Goal: Task Accomplishment & Management: Complete application form

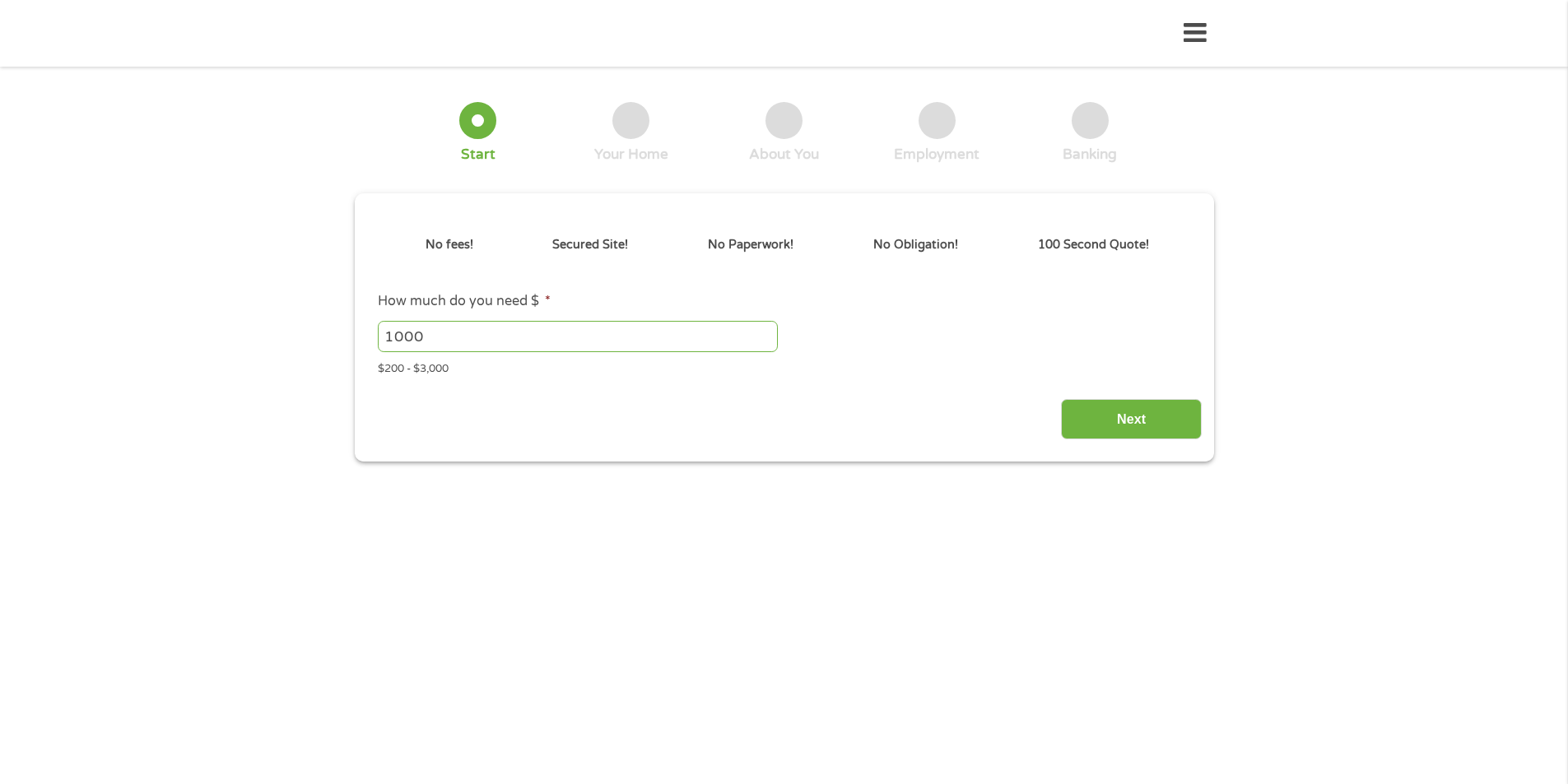
type input "EAIaIQobChMIqs7F2a2akAMVX6VaBR2AXDV7EAAYAyAAEgLyYfD_BwE"
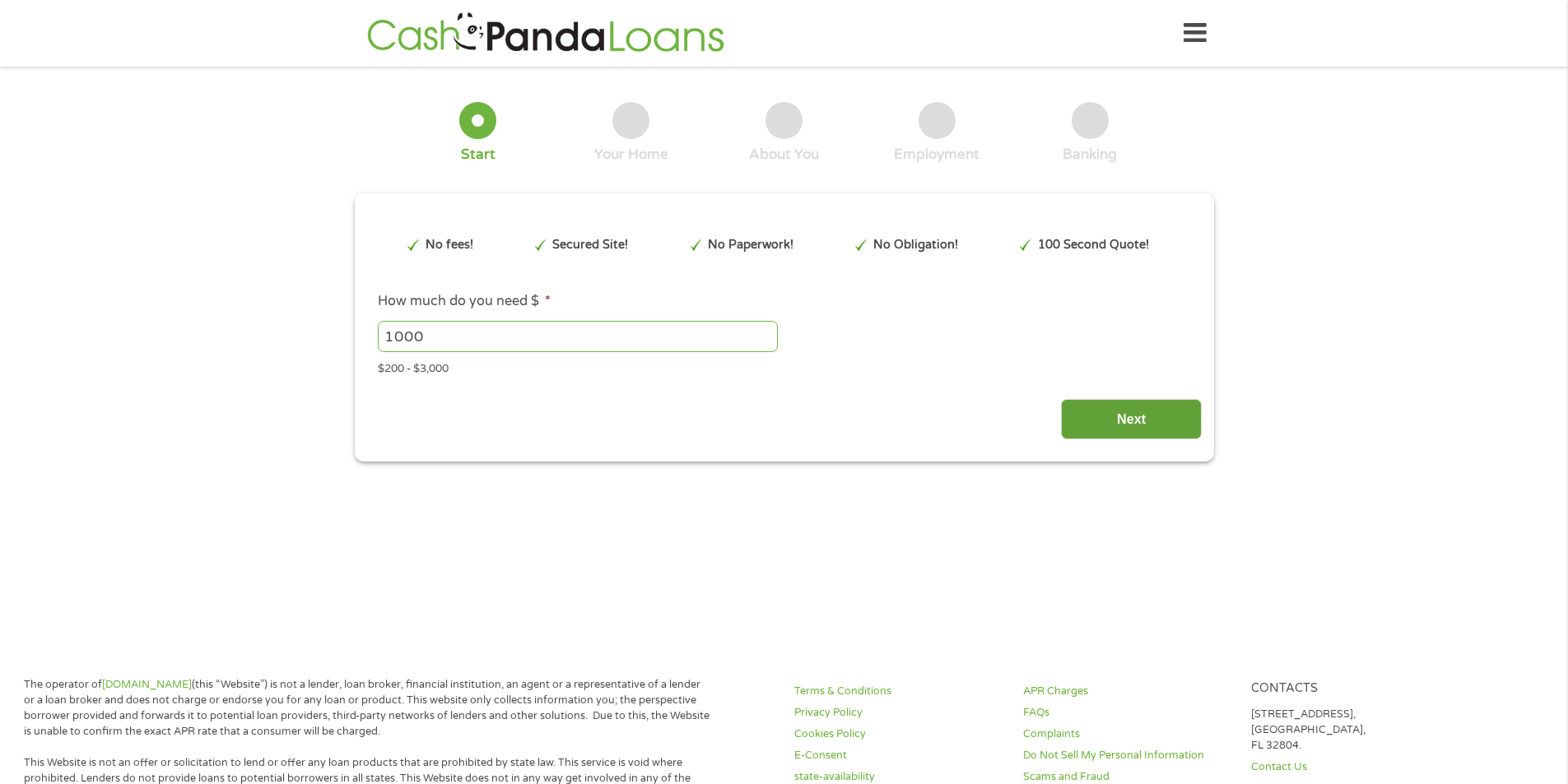
click at [1154, 433] on input "Next" at bounding box center [1131, 419] width 141 height 41
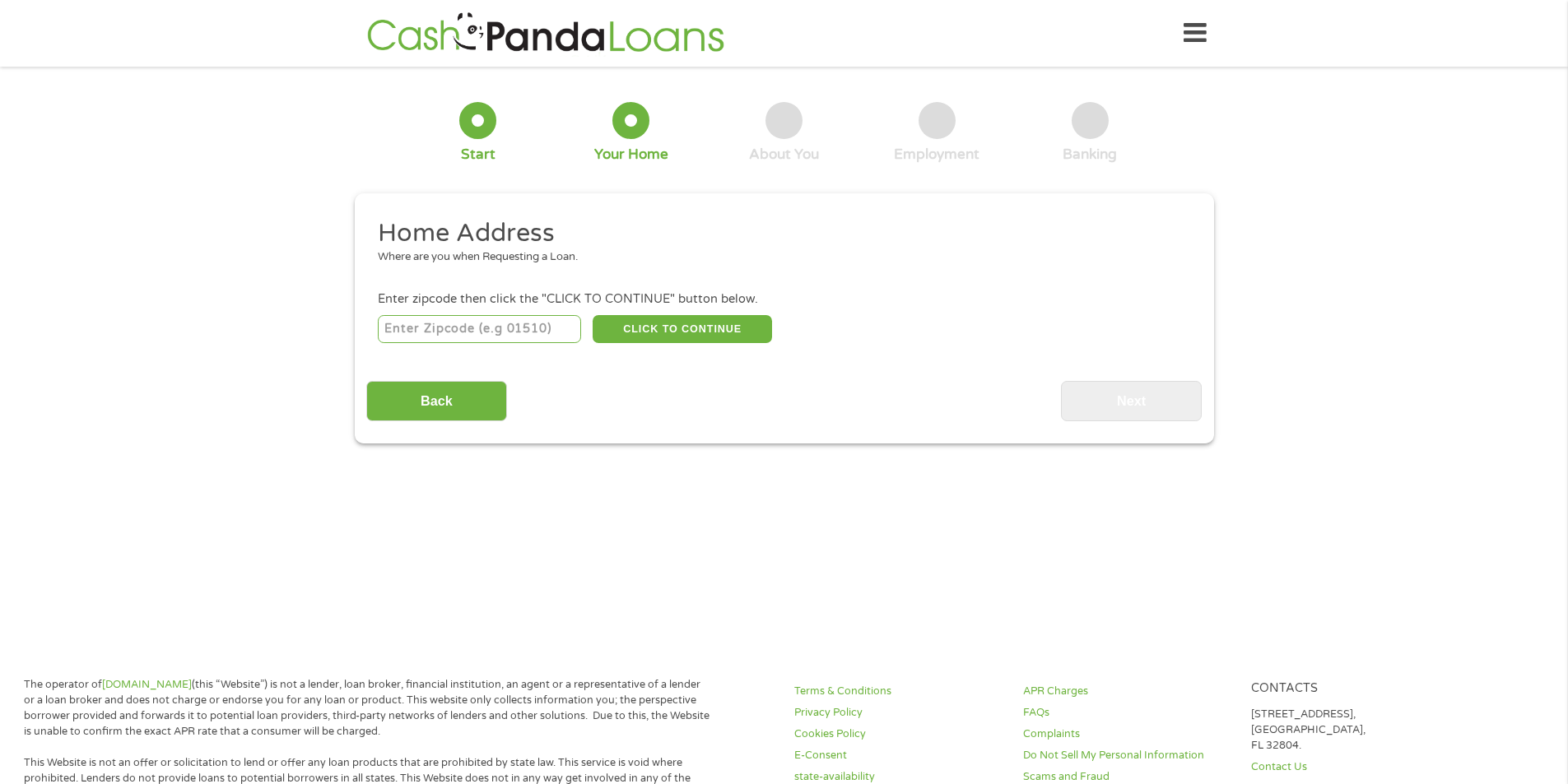
click at [502, 326] on input "number" at bounding box center [479, 329] width 203 height 28
type input "30501"
click at [680, 335] on button "CLICK TO CONTINUE" at bounding box center [682, 329] width 179 height 28
type input "30501"
type input "[GEOGRAPHIC_DATA]"
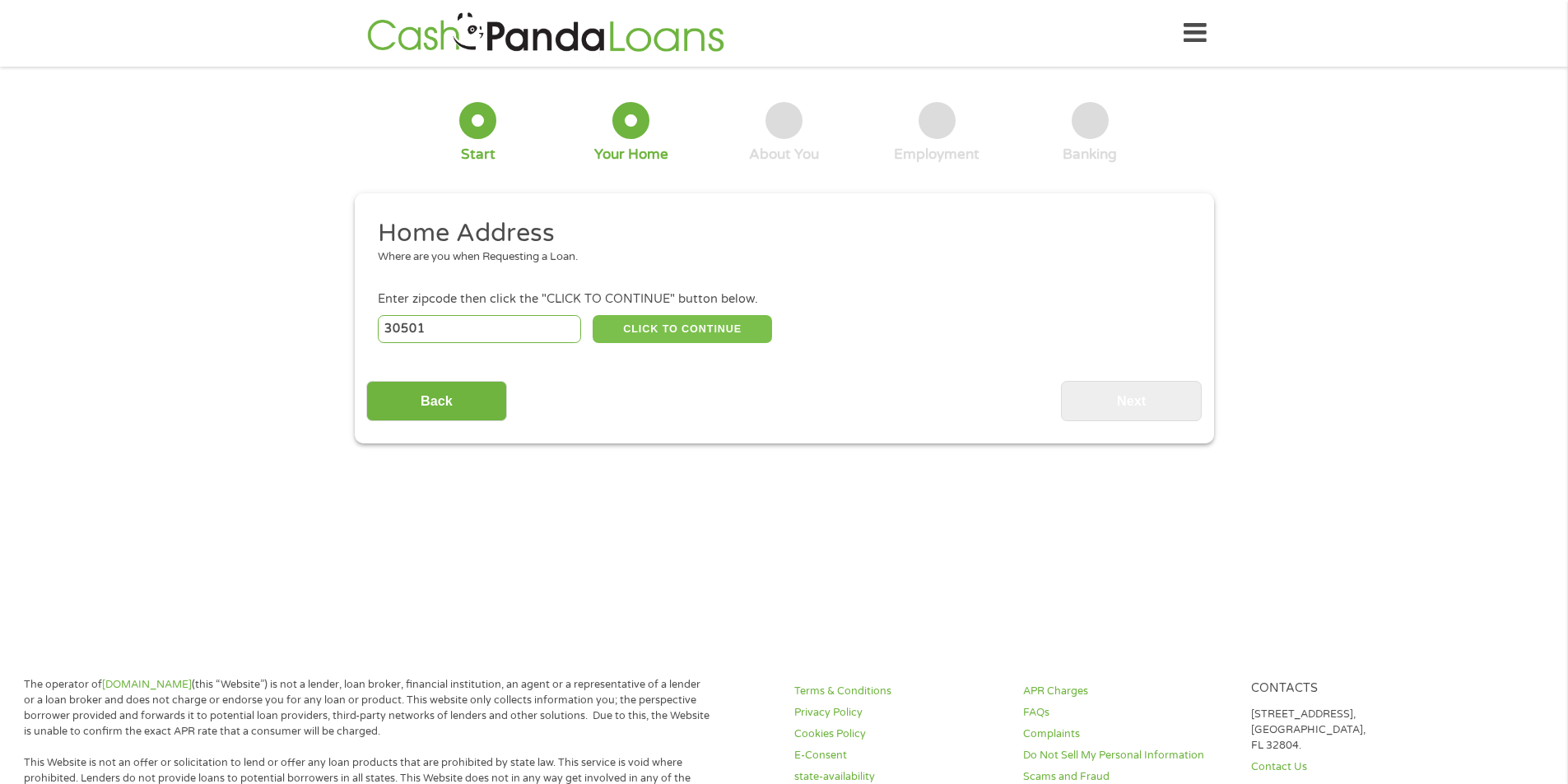
select select "[US_STATE]"
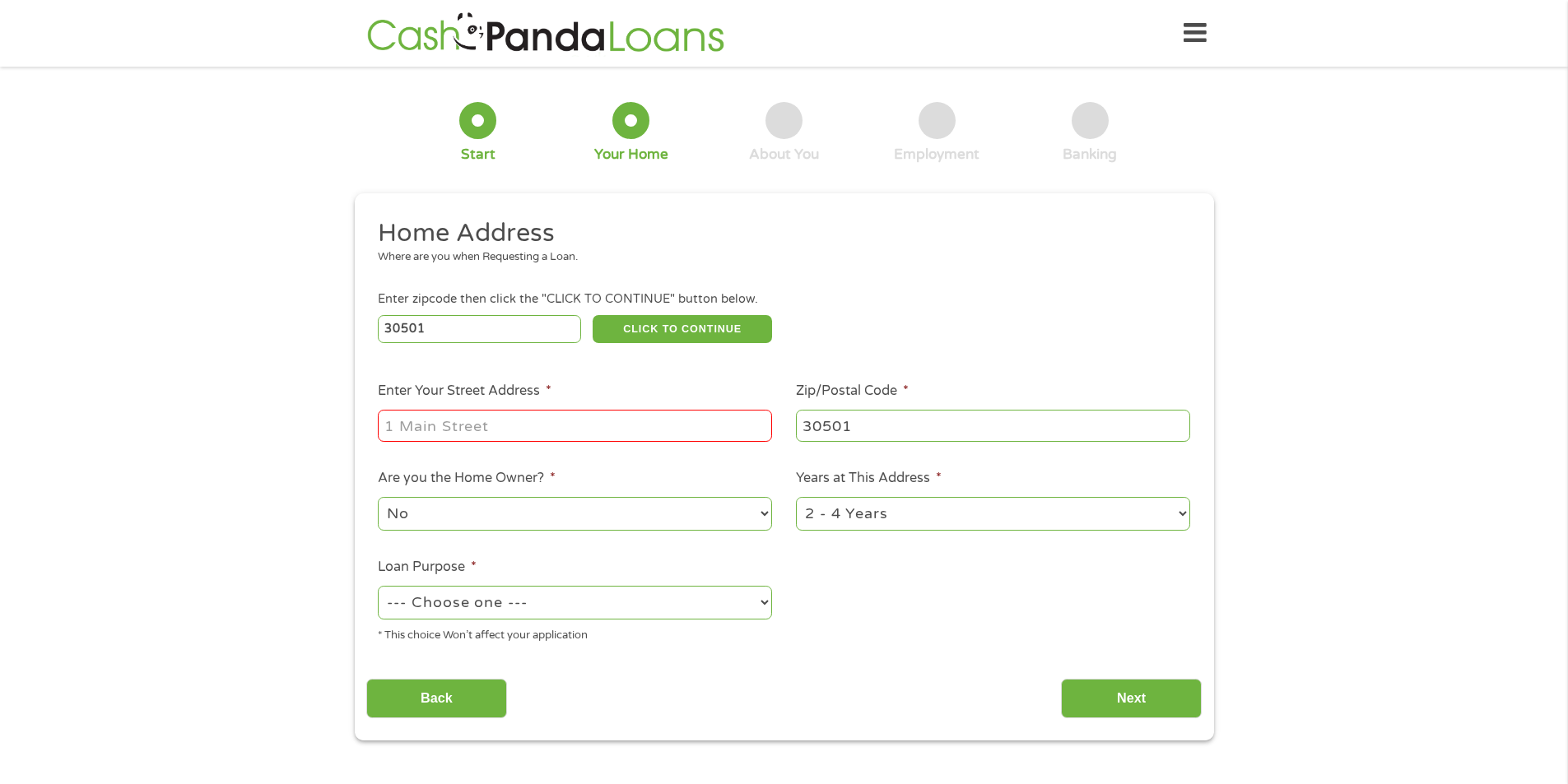
click at [396, 421] on input "Enter Your Street Address *" at bounding box center [575, 426] width 394 height 31
type input "[STREET_ADDRESS]"
select select "medicalexpenses"
click at [1091, 708] on input "Next" at bounding box center [1131, 699] width 141 height 41
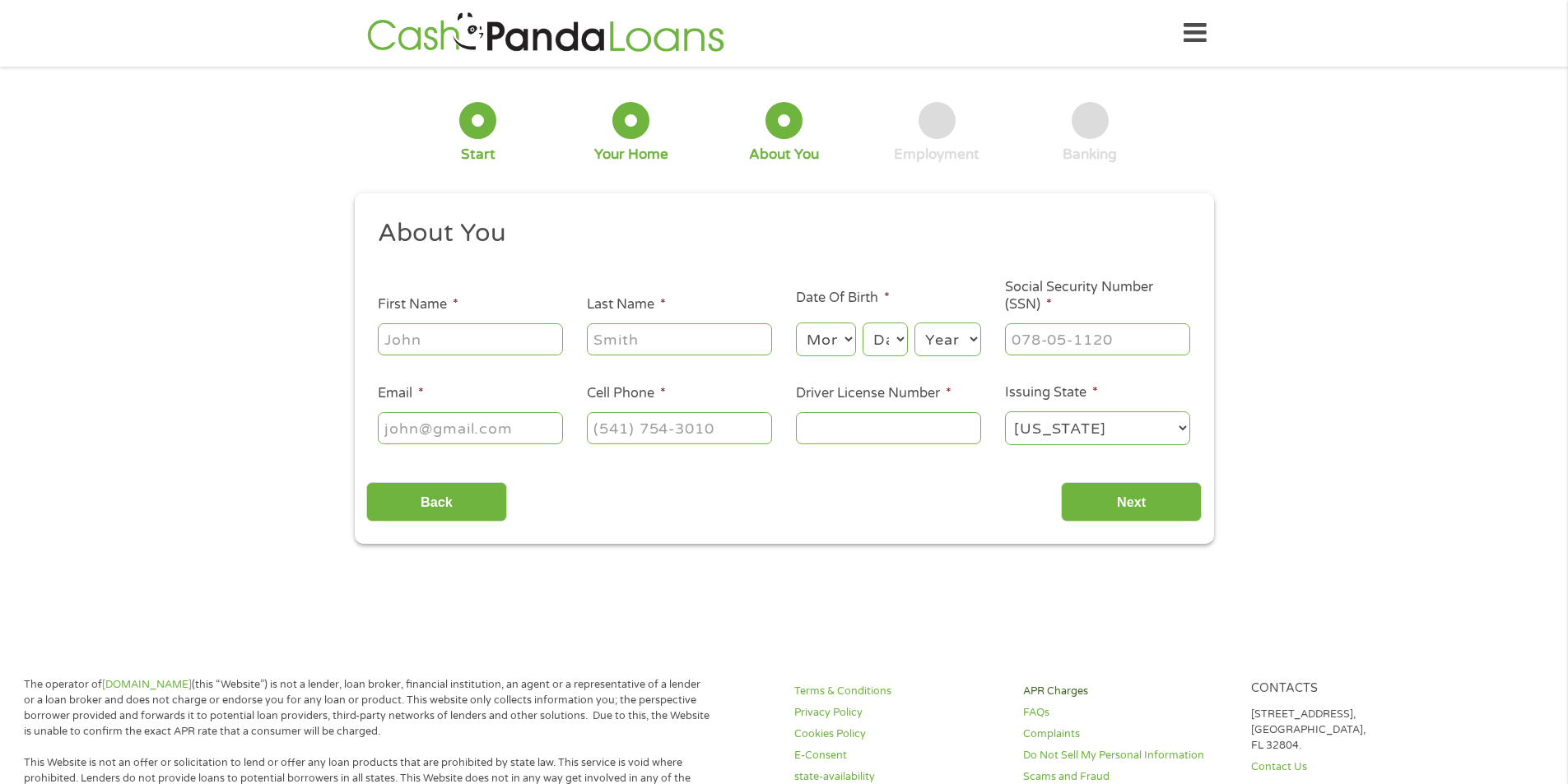
scroll to position [7, 7]
click at [420, 340] on input "First Name *" at bounding box center [470, 339] width 185 height 31
type input "[PERSON_NAME]"
click at [842, 338] on select "Month 1 2 3 4 5 6 7 8 9 10 11 12" at bounding box center [825, 339] width 60 height 34
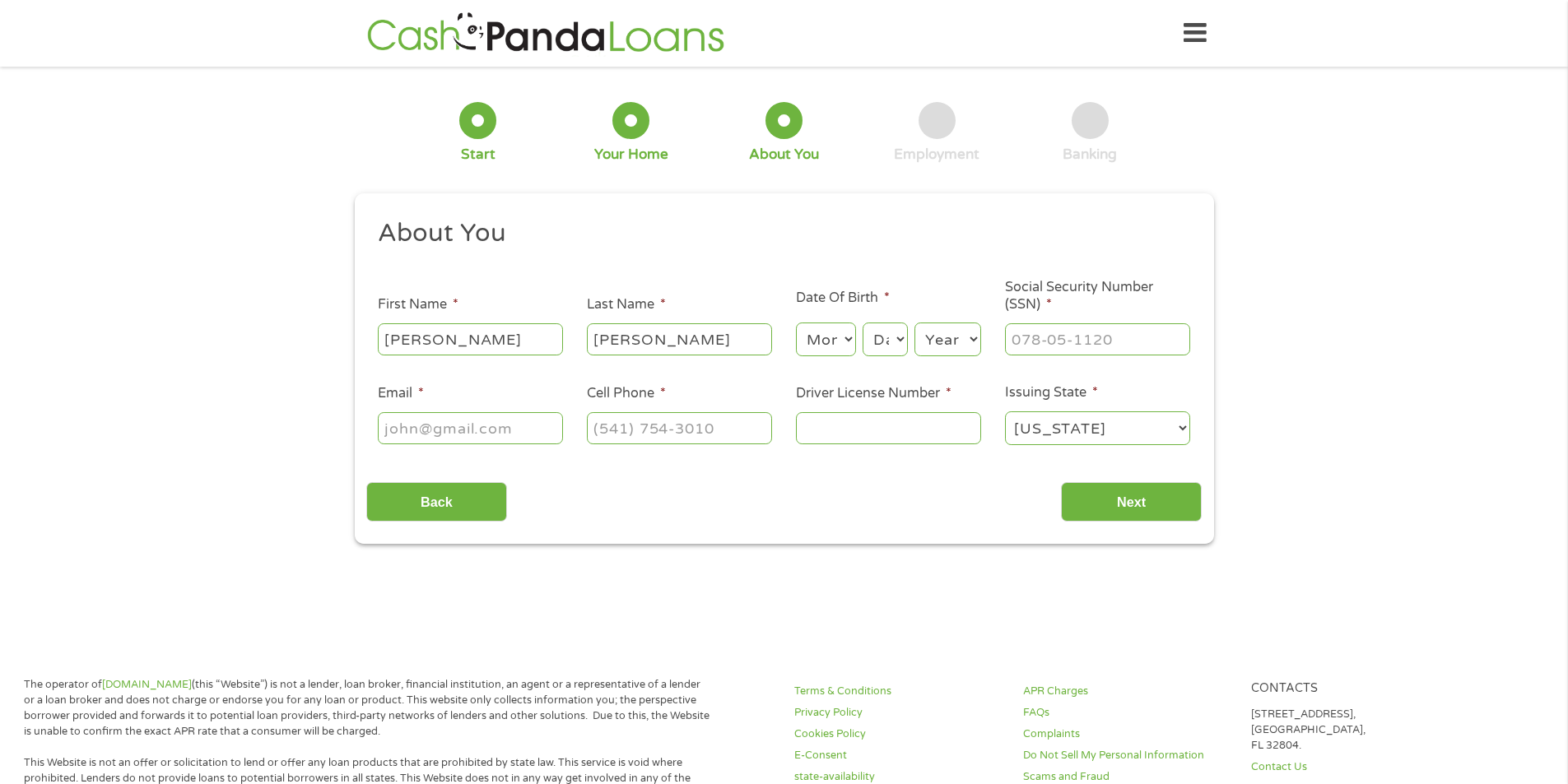
select select "6"
click at [796, 322] on select "Month 1 2 3 4 5 6 7 8 9 10 11 12" at bounding box center [825, 339] width 60 height 34
click at [886, 333] on select "Day 1 2 3 4 5 6 7 8 9 10 11 12 13 14 15 16 17 18 19 20 21 22 23 24 25 26 27 28 …" at bounding box center [885, 339] width 45 height 34
select select "4"
click at [863, 322] on select "Day 1 2 3 4 5 6 7 8 9 10 11 12 13 14 15 16 17 18 19 20 21 22 23 24 25 26 27 28 …" at bounding box center [885, 339] width 45 height 34
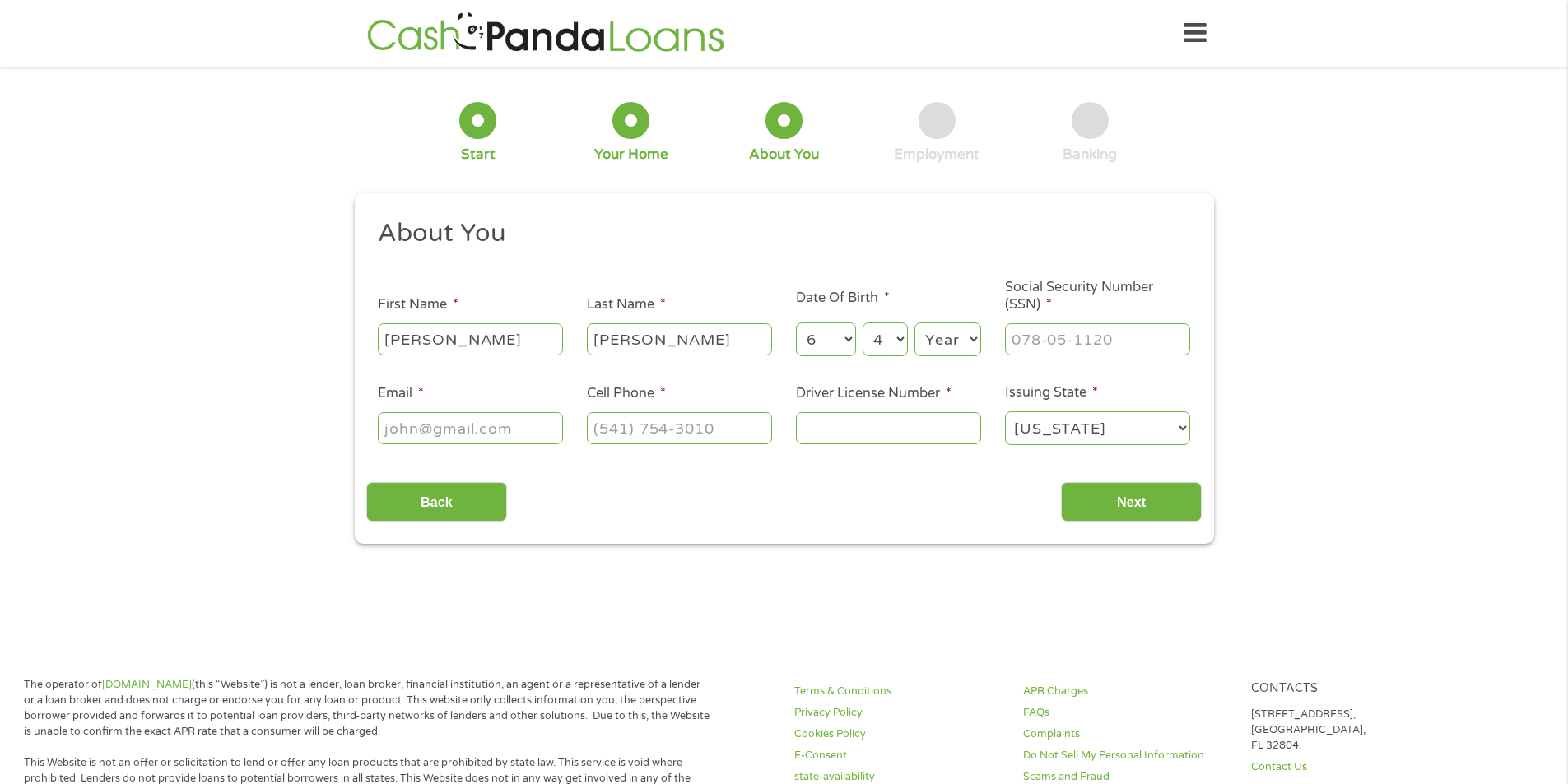
click at [957, 344] on select "Year [DATE] 2006 2005 2004 2003 2002 2001 2000 1999 1998 1997 1996 1995 1994 19…" at bounding box center [947, 339] width 66 height 34
select select "1974"
click at [914, 322] on select "Year [DATE] 2006 2005 2004 2003 2002 2001 2000 1999 1998 1997 1996 1995 1994 19…" at bounding box center [947, 339] width 66 height 34
click at [1036, 340] on input "___-__-____" at bounding box center [1096, 339] width 185 height 31
type input "257-63-8089"
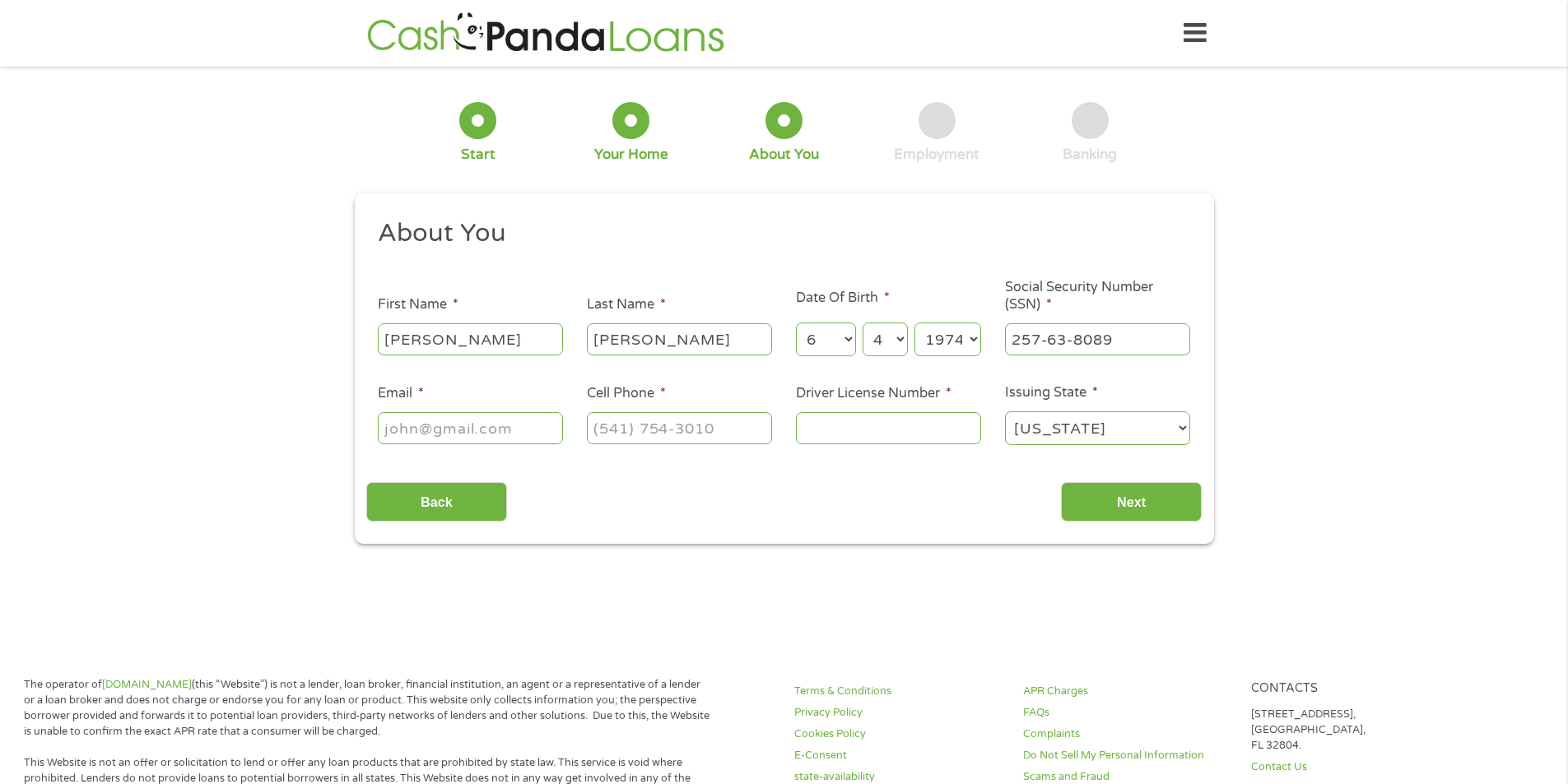
click at [394, 423] on input "Email *" at bounding box center [470, 428] width 185 height 31
type input "[EMAIL_ADDRESS][DOMAIN_NAME]"
type input "[PHONE_NUMBER]"
type input "036592099"
click at [1110, 514] on input "Next" at bounding box center [1131, 502] width 141 height 41
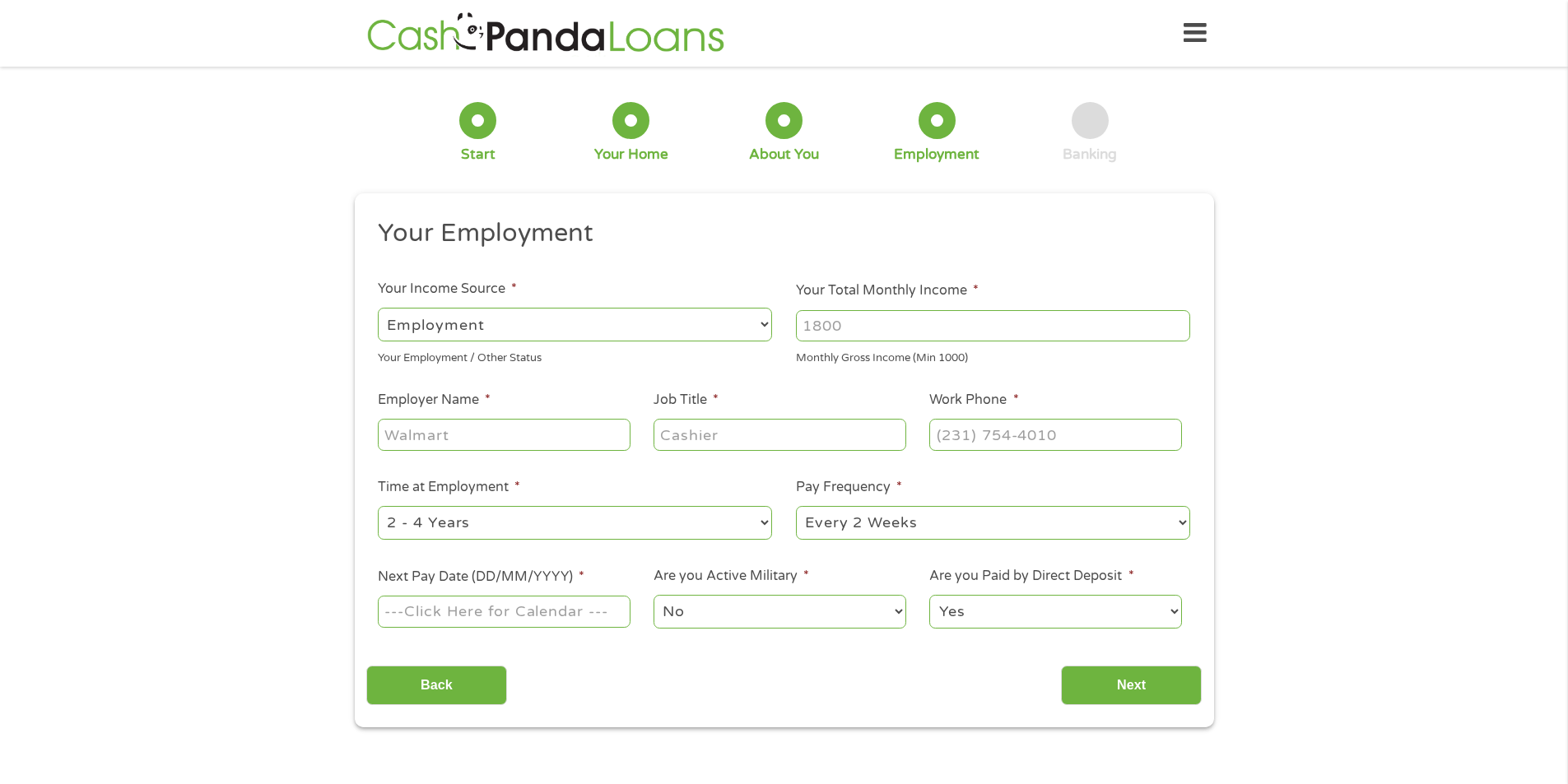
click at [851, 327] on input "Your Total Monthly Income *" at bounding box center [993, 326] width 394 height 31
type input "4000"
click at [469, 448] on input "Employer Name *" at bounding box center [504, 434] width 252 height 31
type input "Auto Gallery"
type input "Sales"
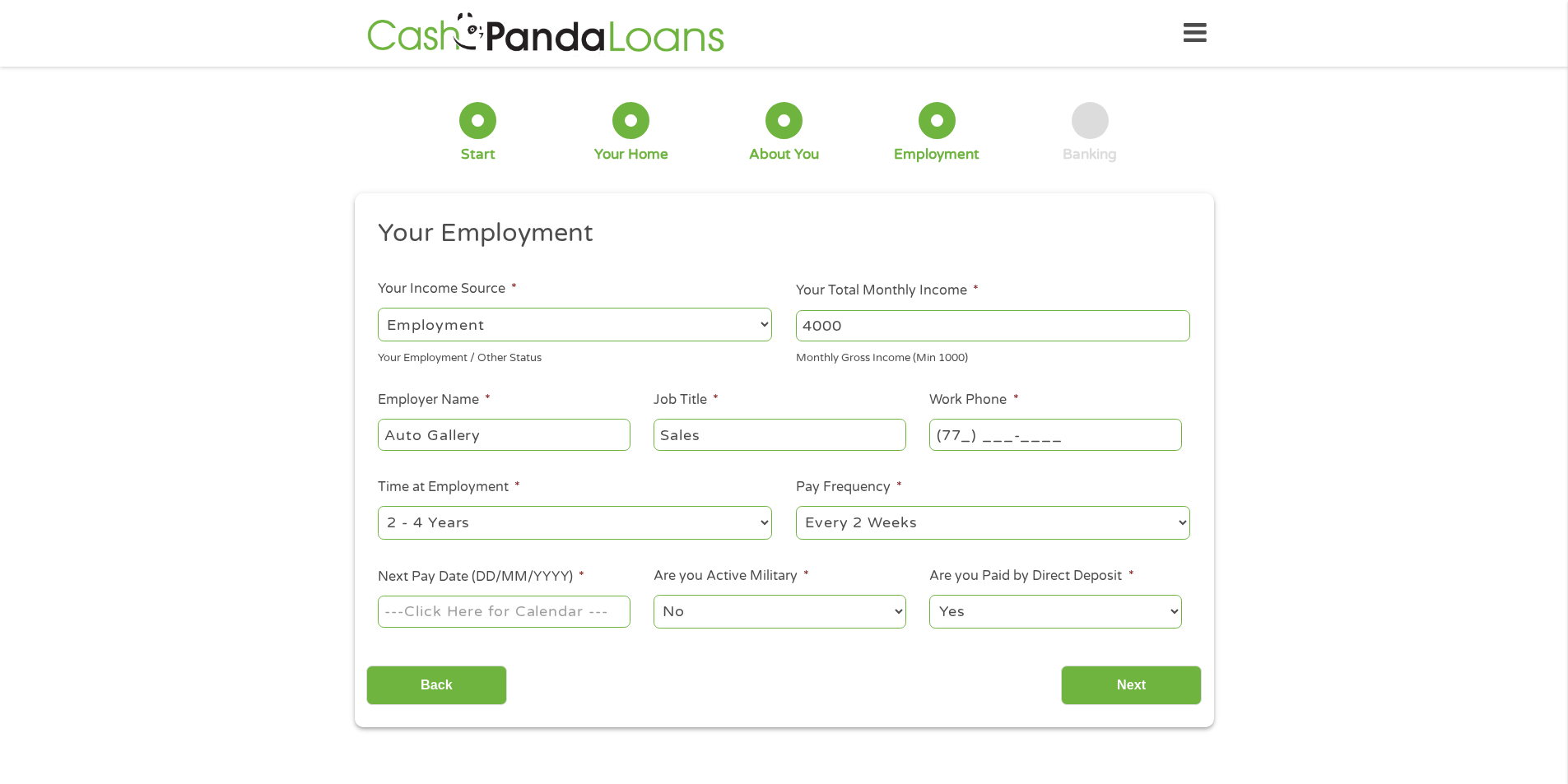
type input "(770) ___-____"
paste input "7"
type input "(770) ___-____"
type input "[PHONE_NUMBER]"
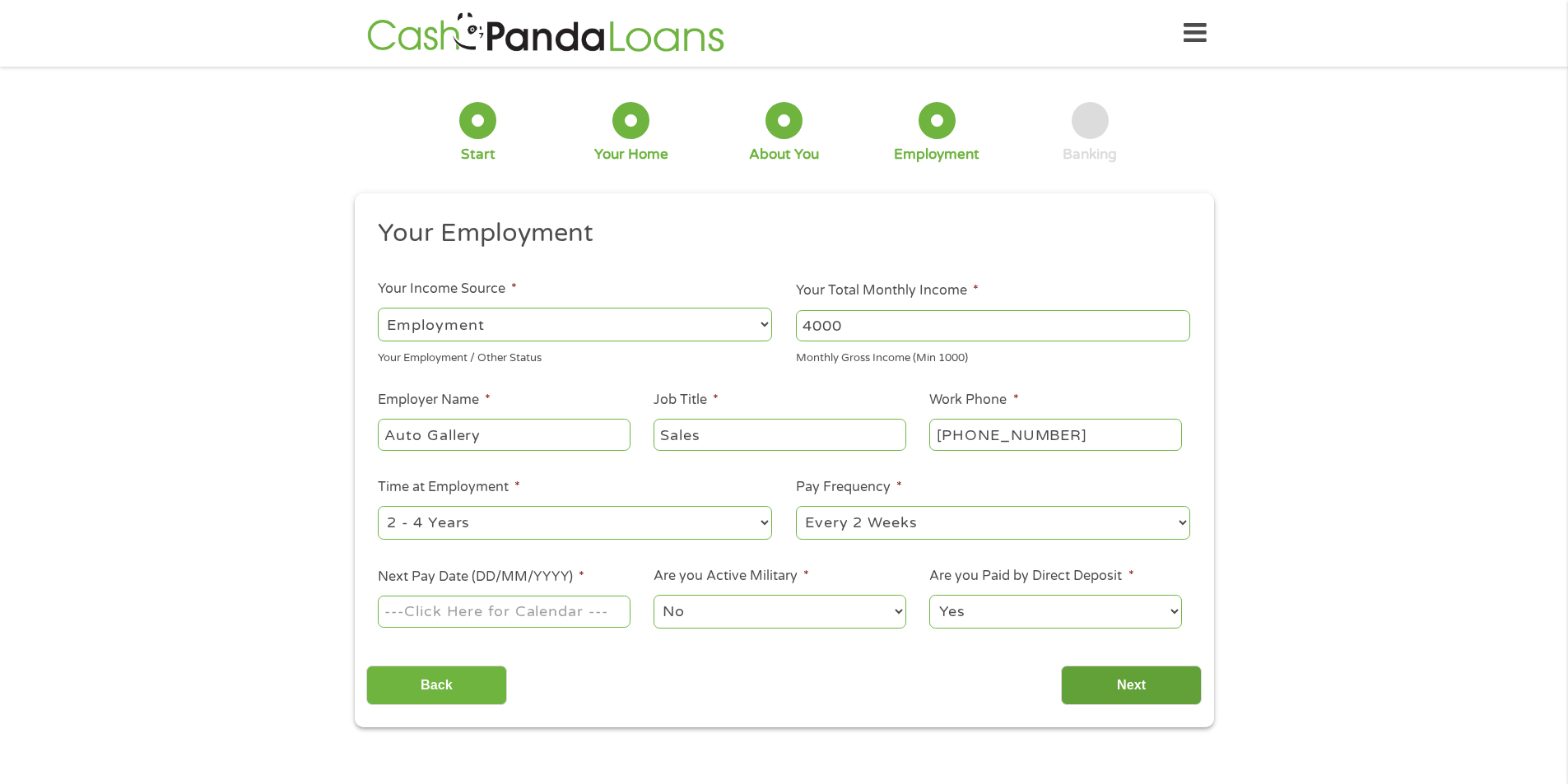
click at [1175, 675] on input "Next" at bounding box center [1131, 685] width 141 height 41
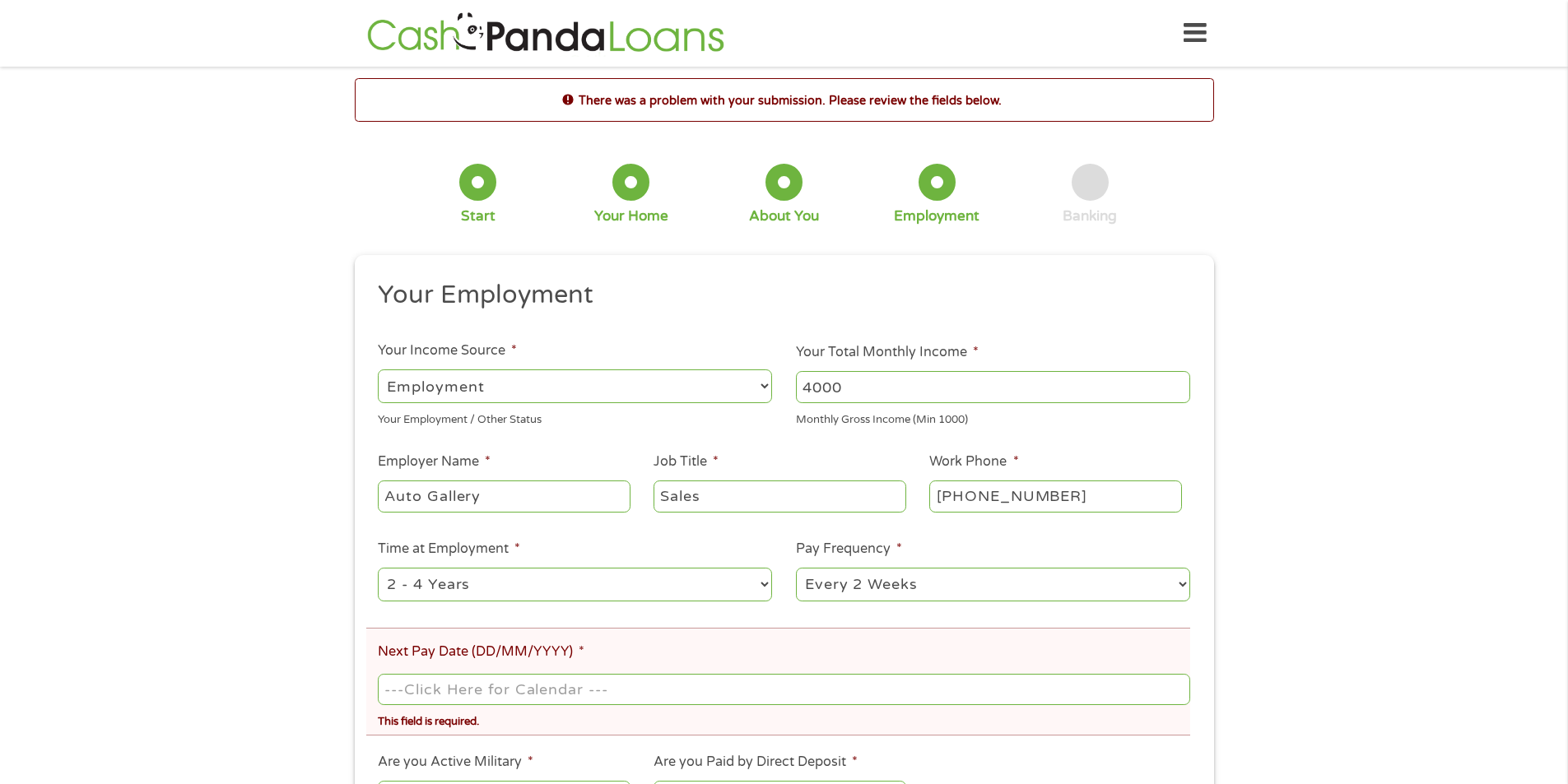
click at [488, 698] on input "Next Pay Date (DD/MM/YYYY) *" at bounding box center [783, 690] width 811 height 31
type input "[DATE]"
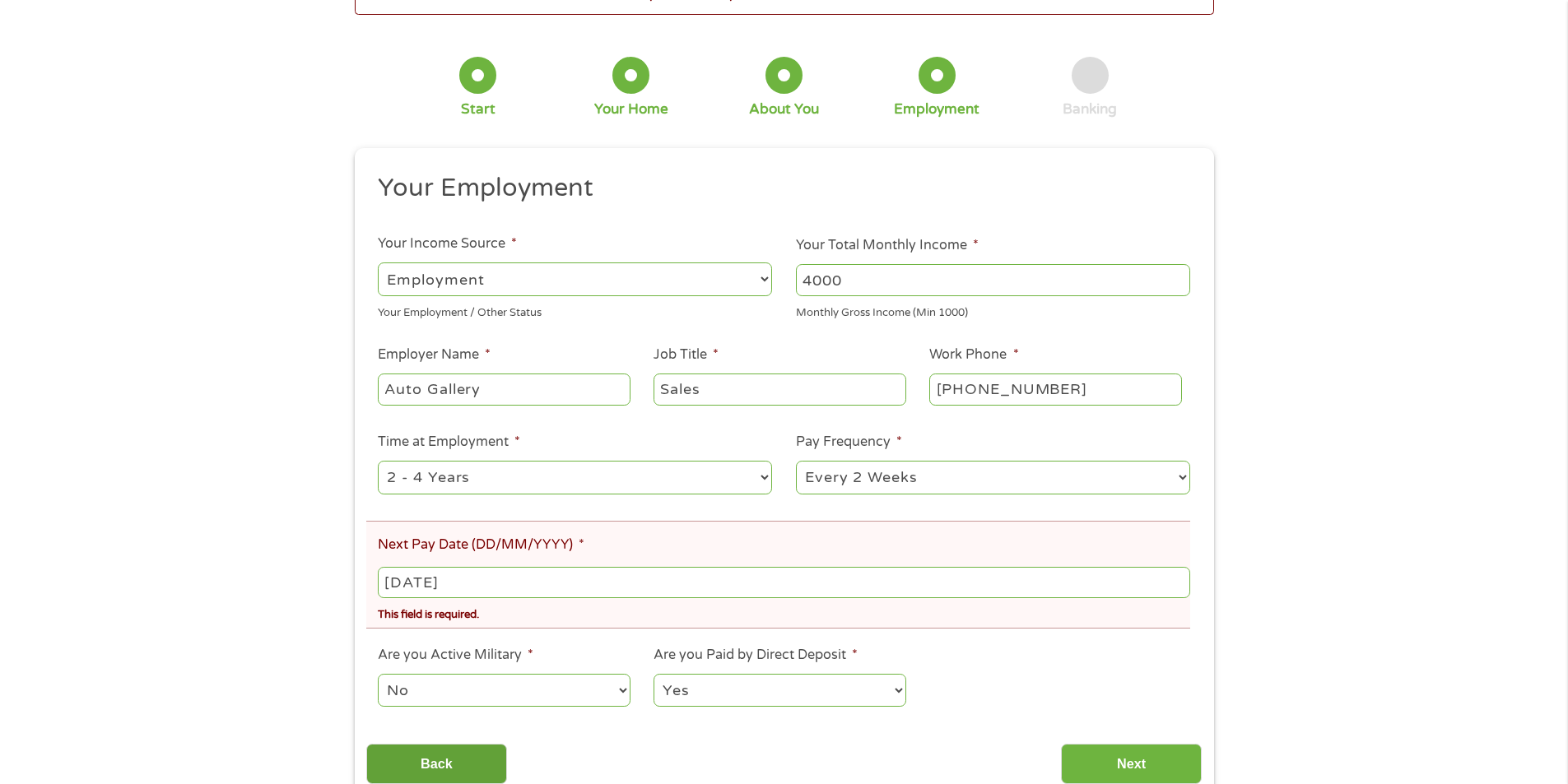
scroll to position [165, 0]
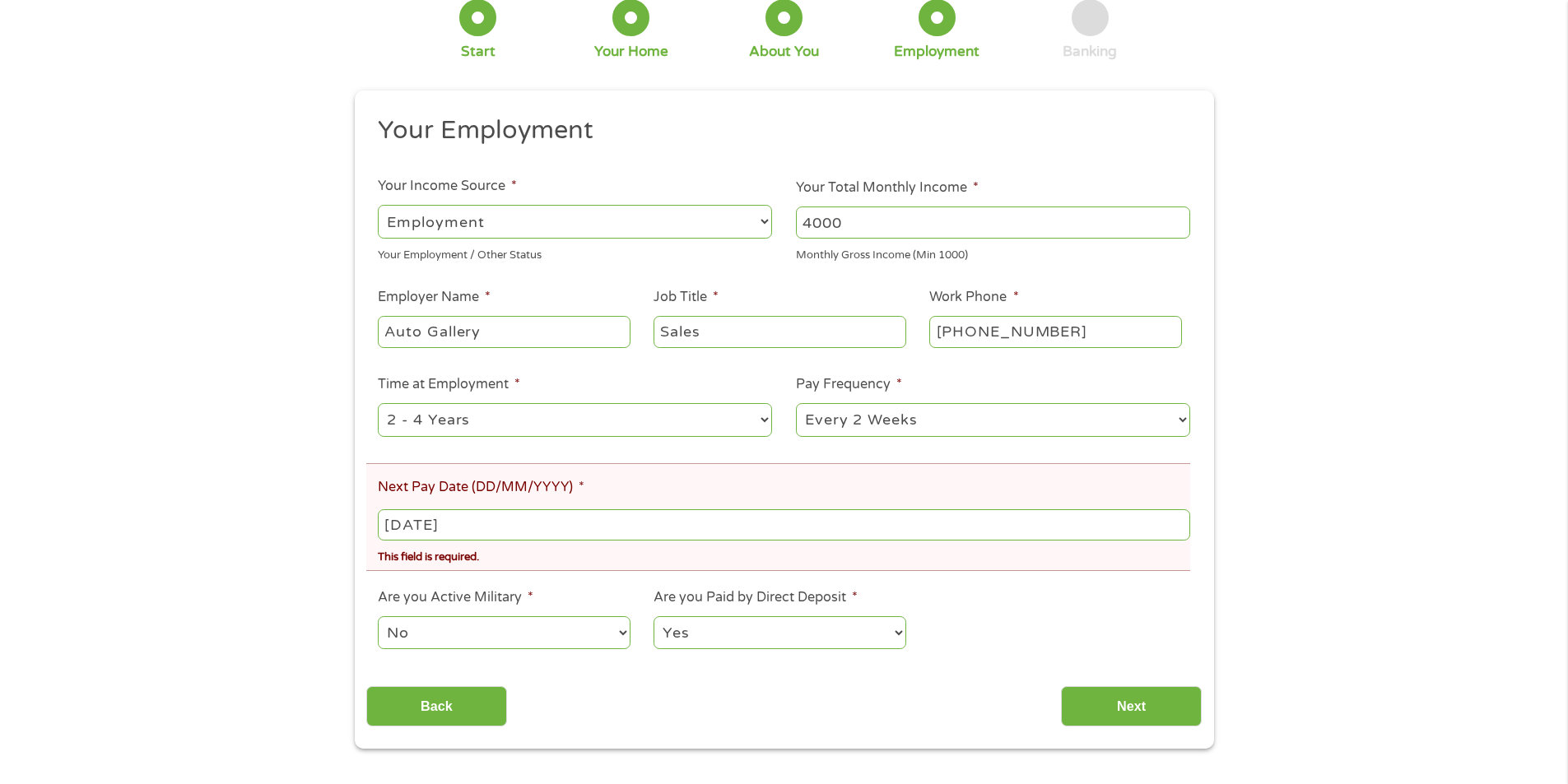
click at [470, 639] on select "No Yes" at bounding box center [504, 633] width 252 height 34
click at [1121, 695] on input "Next" at bounding box center [1131, 706] width 141 height 41
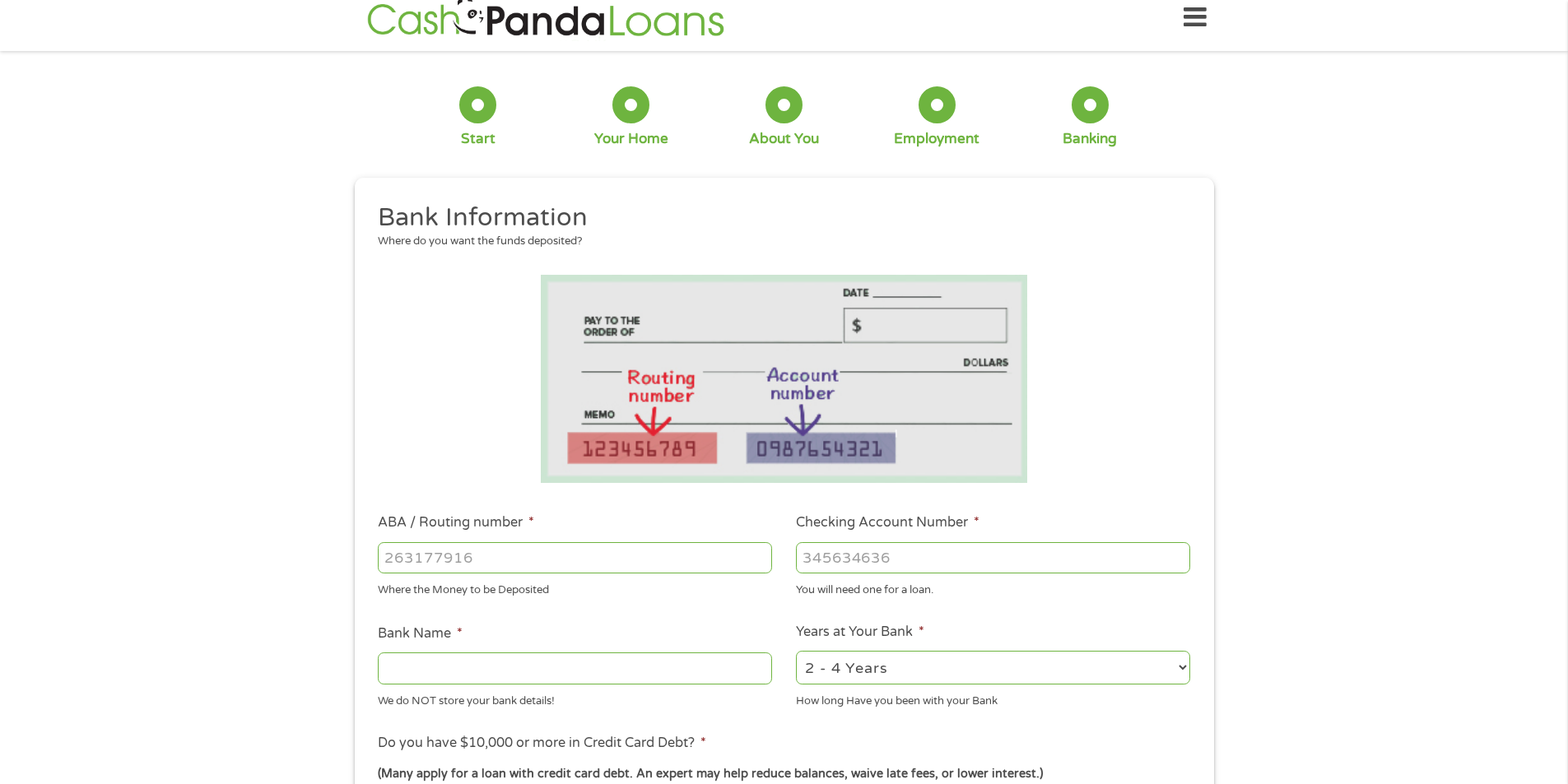
scroll to position [0, 0]
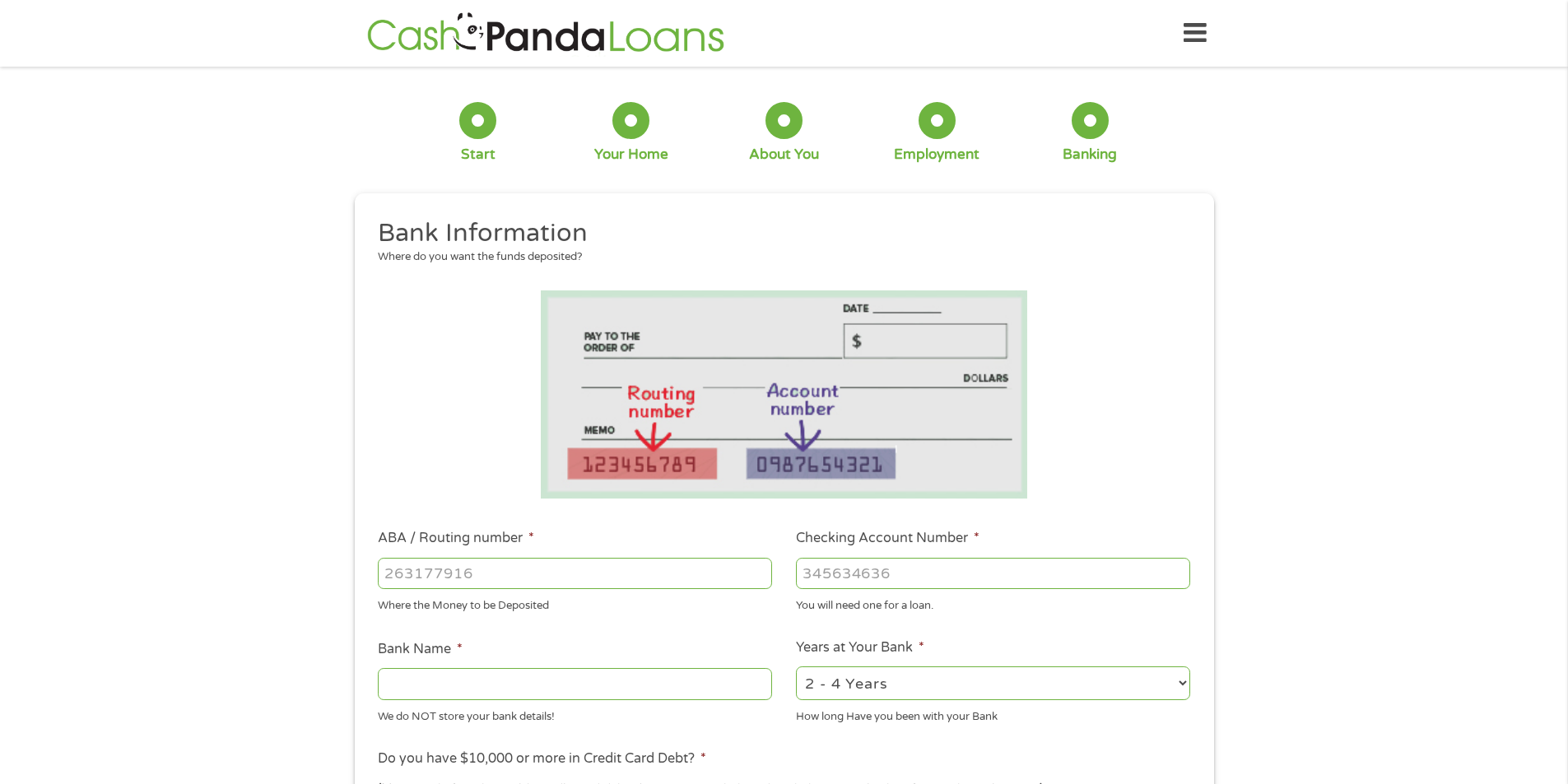
click at [403, 578] on input "ABA / Routing number *" at bounding box center [575, 573] width 394 height 31
type input "061000227"
type input "[PERSON_NAME] FARGO BANK"
type input "061000227"
click at [862, 582] on input "Checking Account Number *" at bounding box center [993, 573] width 394 height 31
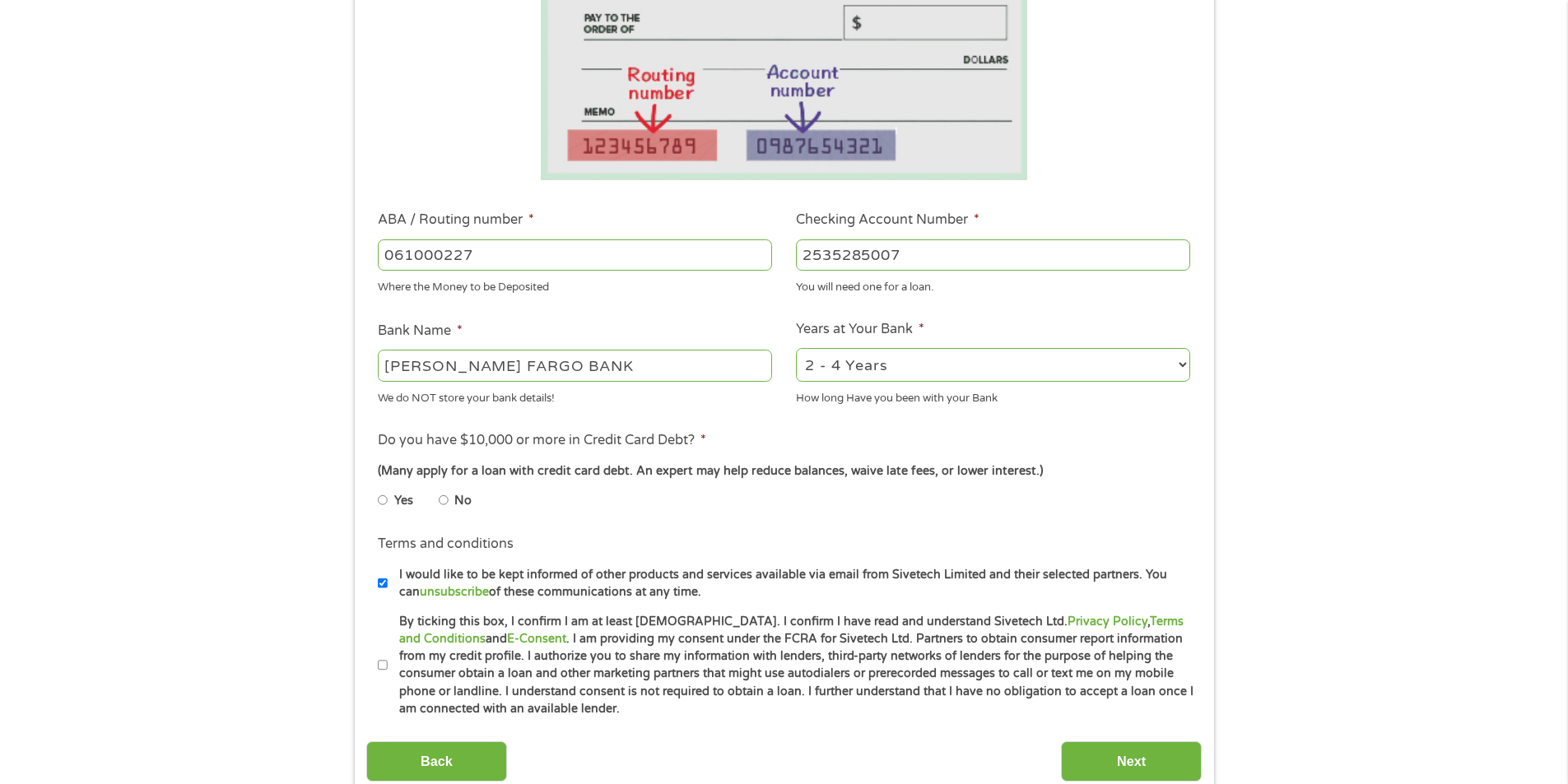
scroll to position [329, 0]
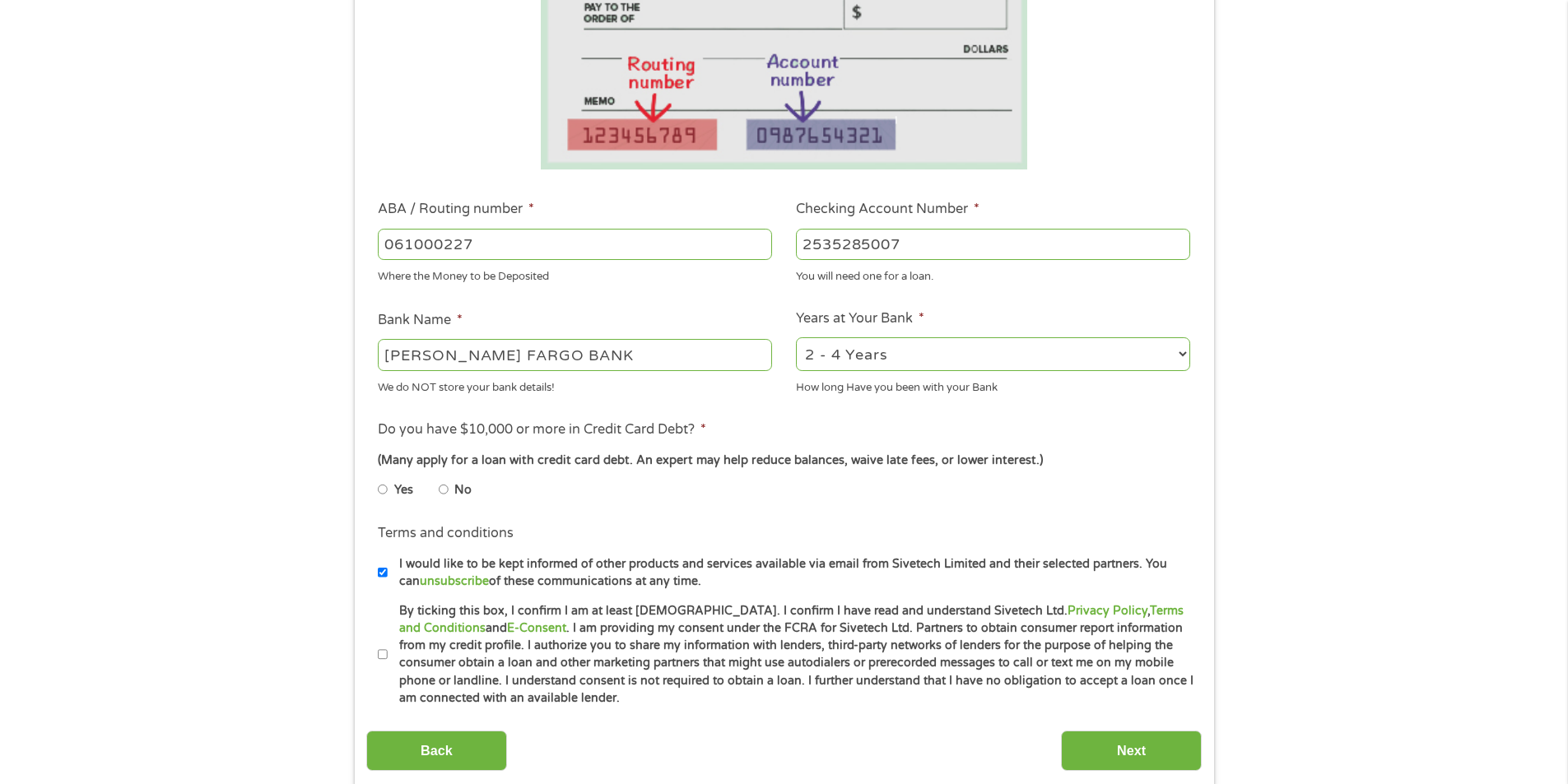
type input "2535285007"
click at [448, 487] on input "No" at bounding box center [443, 490] width 10 height 27
radio input "true"
click at [385, 658] on input "By ticking this box, I confirm I am at least [DEMOGRAPHIC_DATA]. I confirm I ha…" at bounding box center [383, 656] width 10 height 27
checkbox input "true"
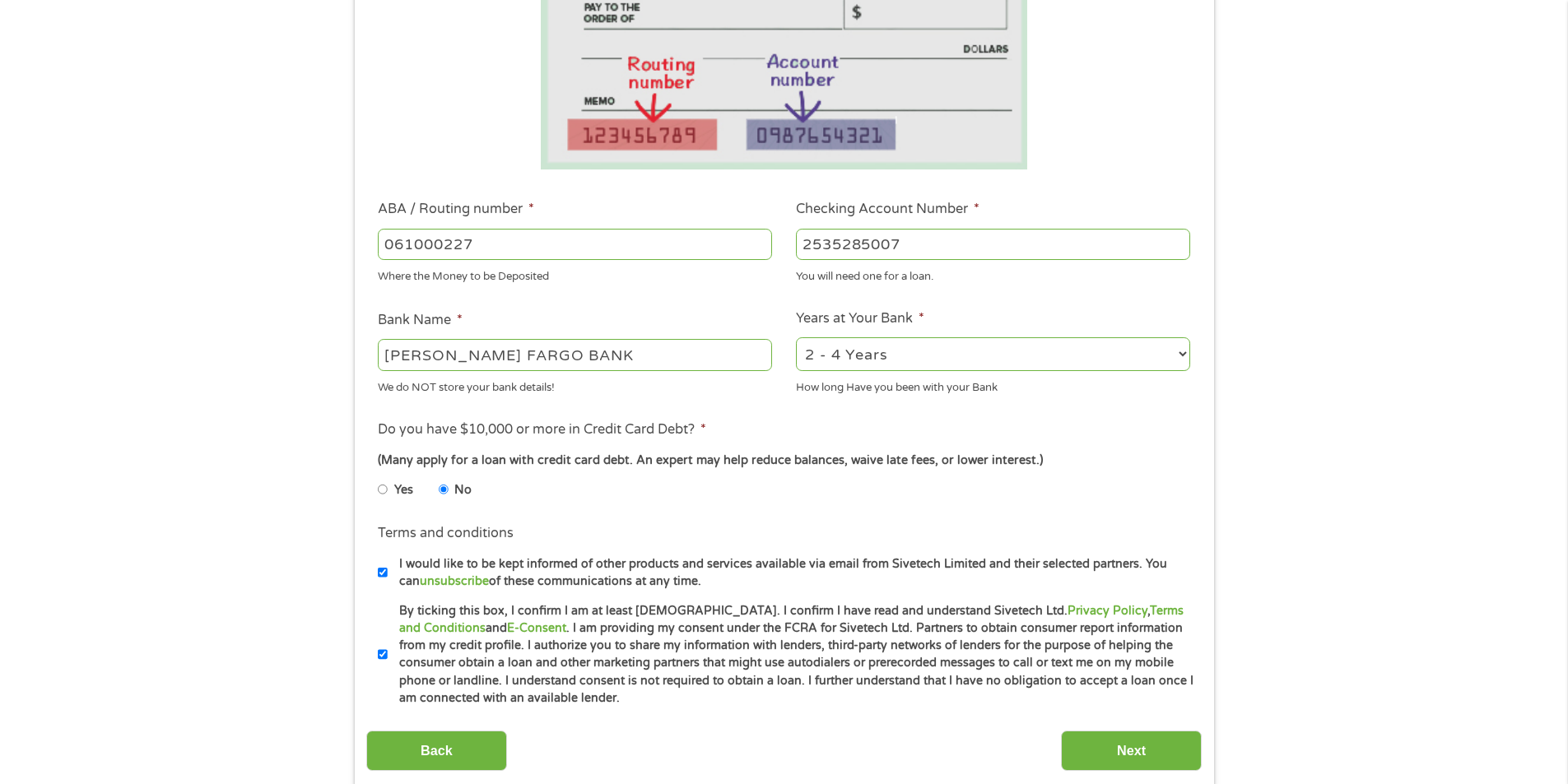
click at [388, 564] on li "I would like to be kept informed of other products and services available via e…" at bounding box center [790, 573] width 824 height 36
click at [380, 571] on input "I would like to be kept informed of other products and services available via e…" at bounding box center [383, 573] width 10 height 27
checkbox input "false"
click at [1087, 755] on input "Next" at bounding box center [1131, 751] width 141 height 41
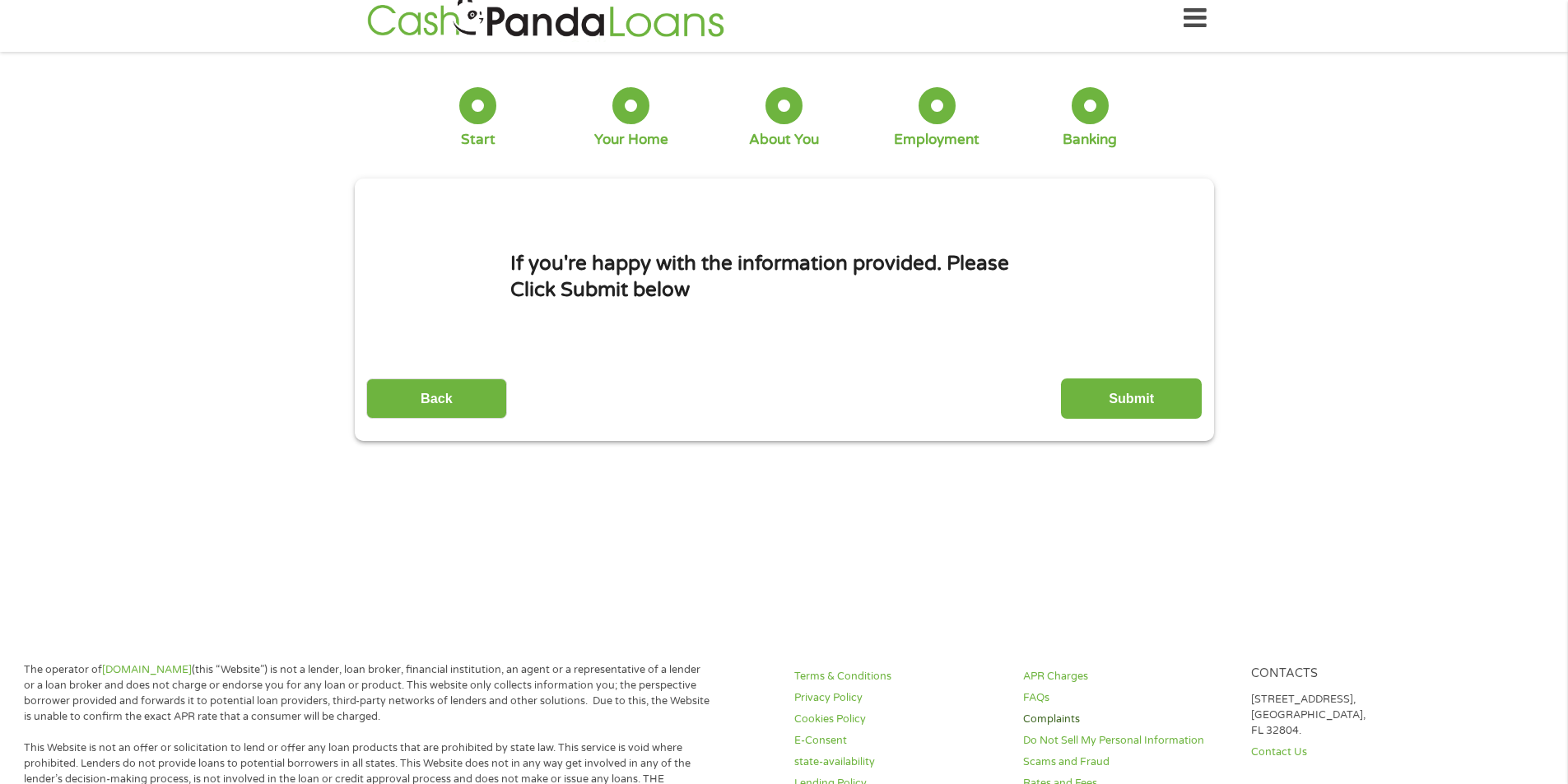
scroll to position [0, 0]
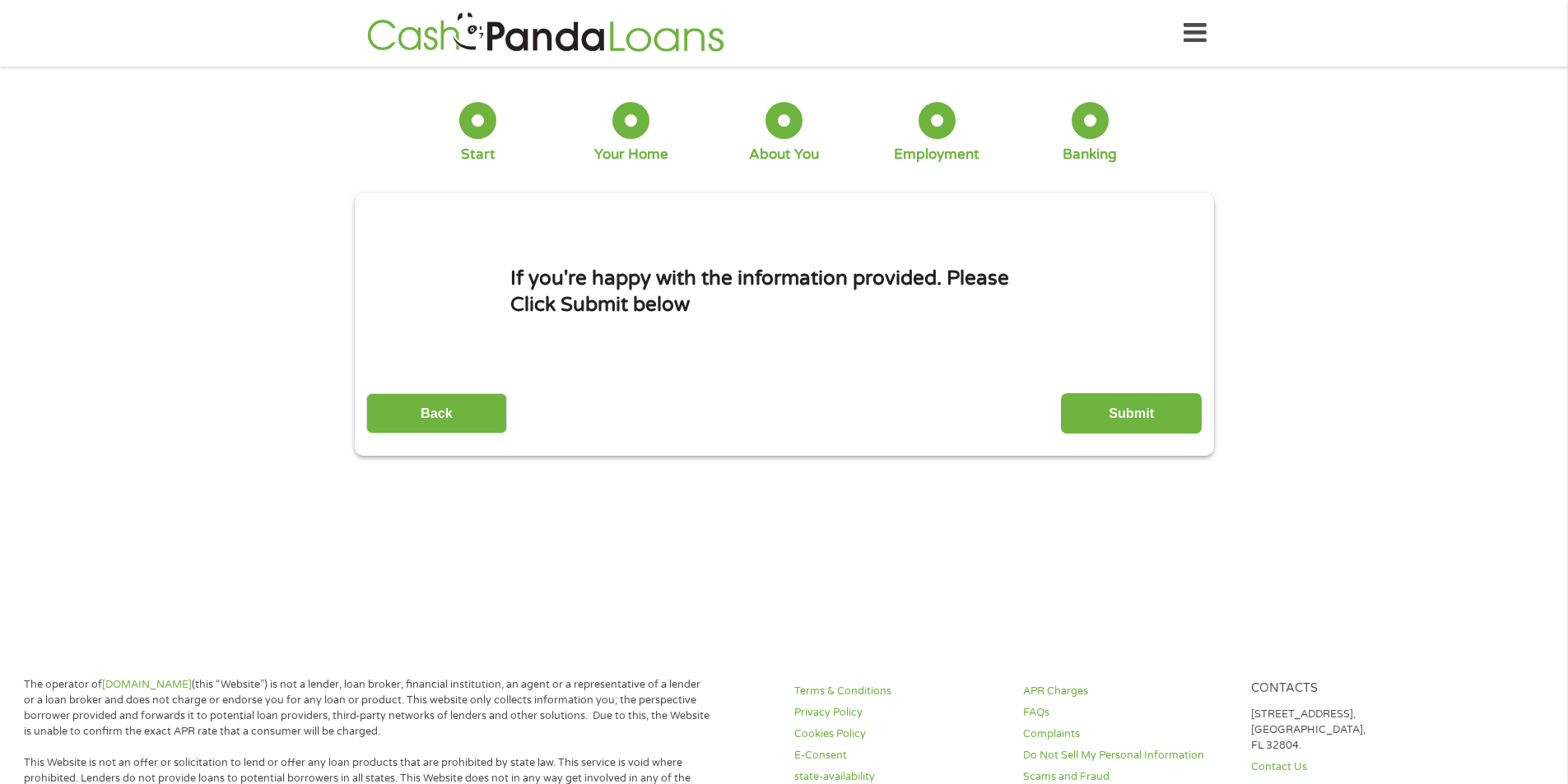
drag, startPoint x: 1130, startPoint y: 412, endPoint x: 1157, endPoint y: 434, distance: 34.8
click at [1130, 412] on input "Submit" at bounding box center [1131, 414] width 141 height 41
